Goal: Find specific page/section: Find specific page/section

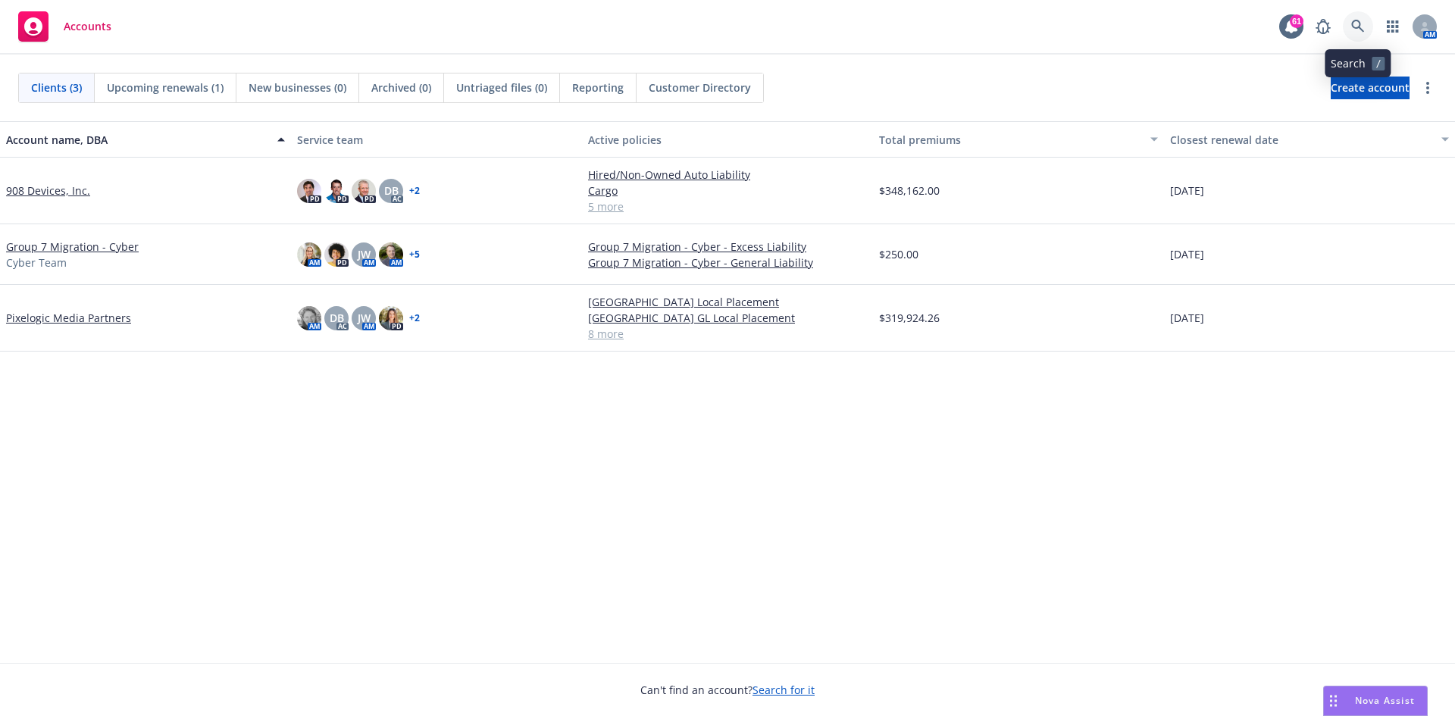
click at [1352, 22] on icon at bounding box center [1358, 27] width 14 height 14
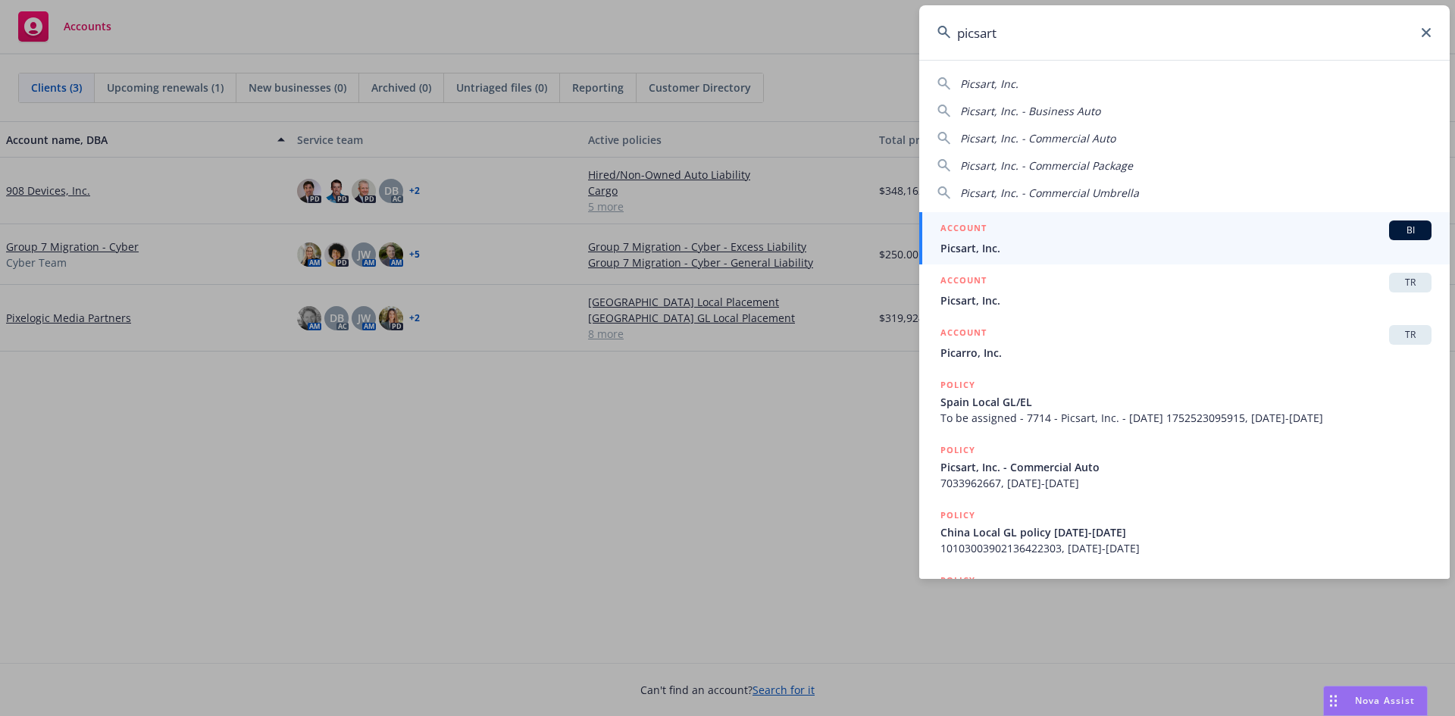
type input "picsart"
click at [1395, 227] on span "BI" at bounding box center [1410, 231] width 30 height 14
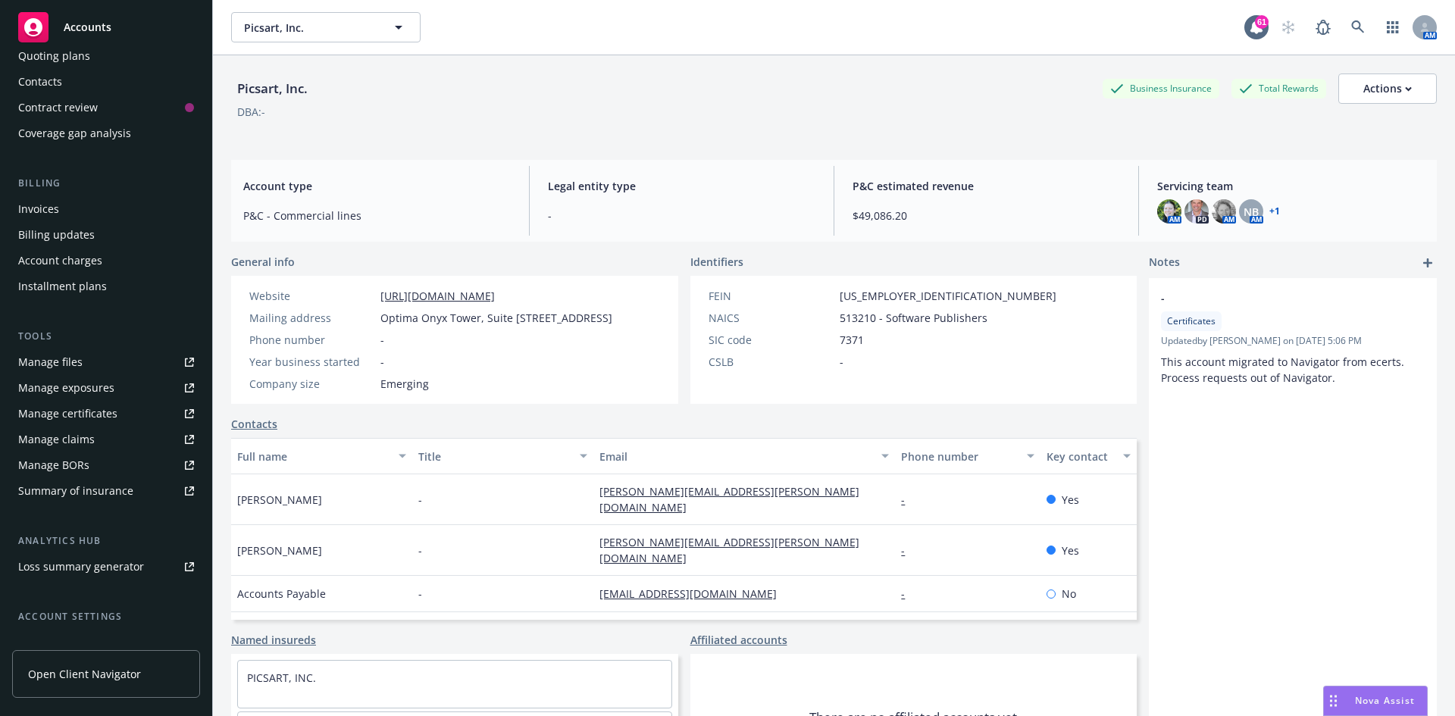
scroll to position [271, 0]
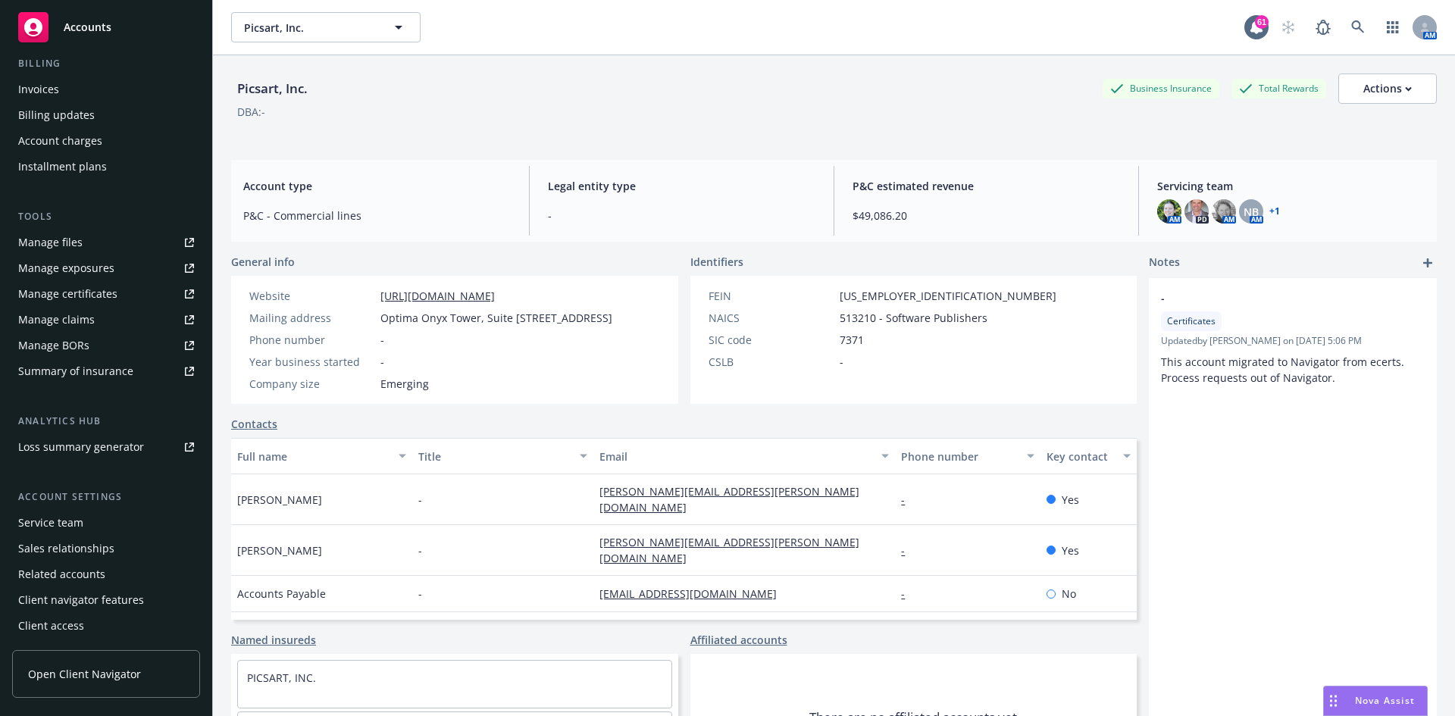
click at [90, 524] on div "Service team" at bounding box center [106, 523] width 176 height 24
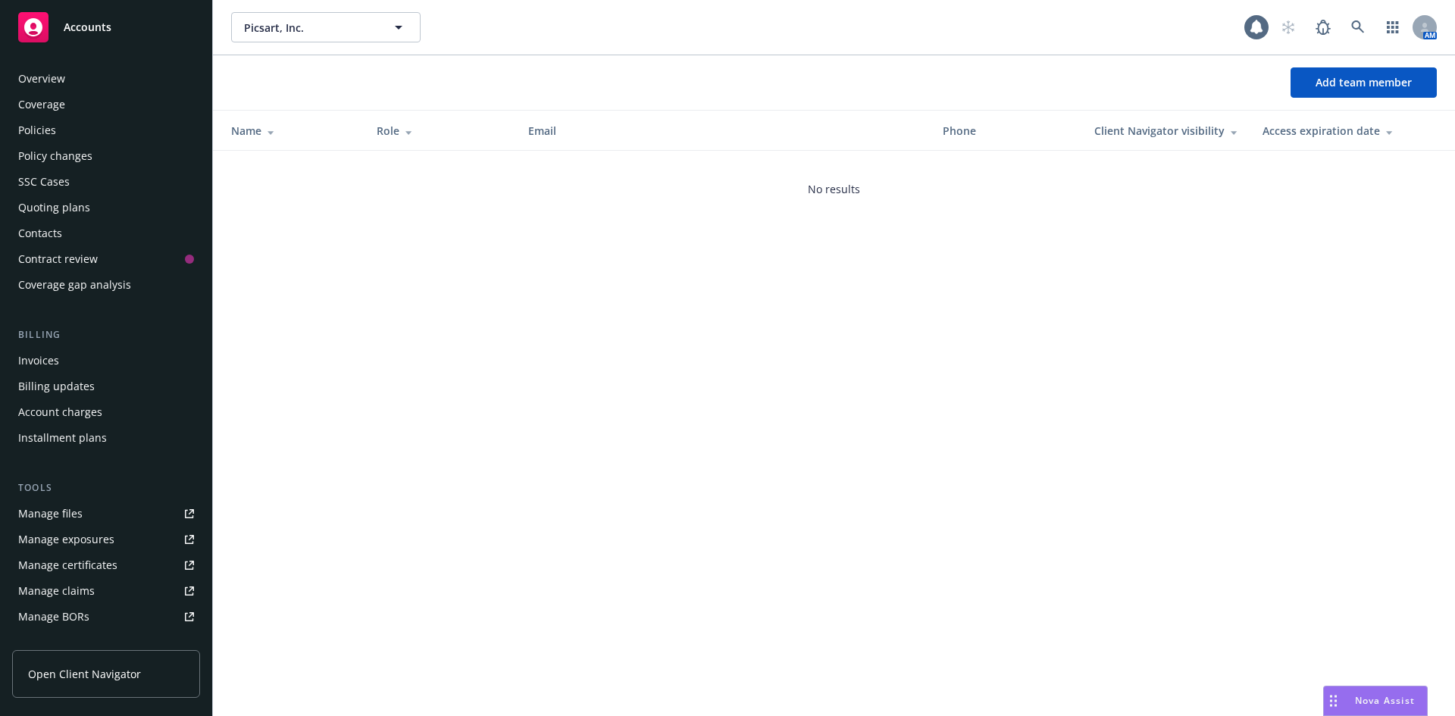
scroll to position [271, 0]
